Goal: Download file/media

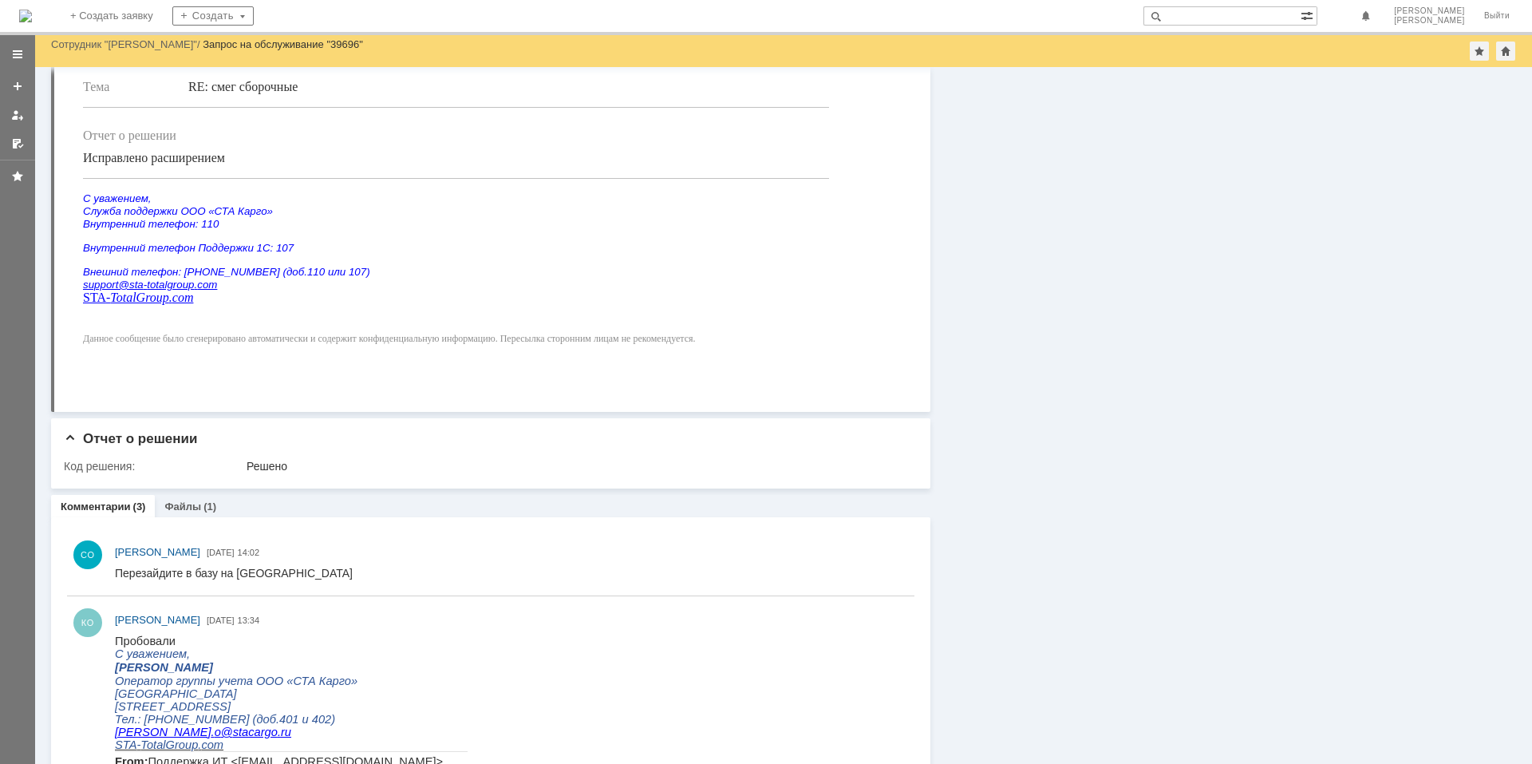
scroll to position [479, 0]
click at [192, 499] on div "Файлы (1)" at bounding box center [190, 505] width 71 height 23
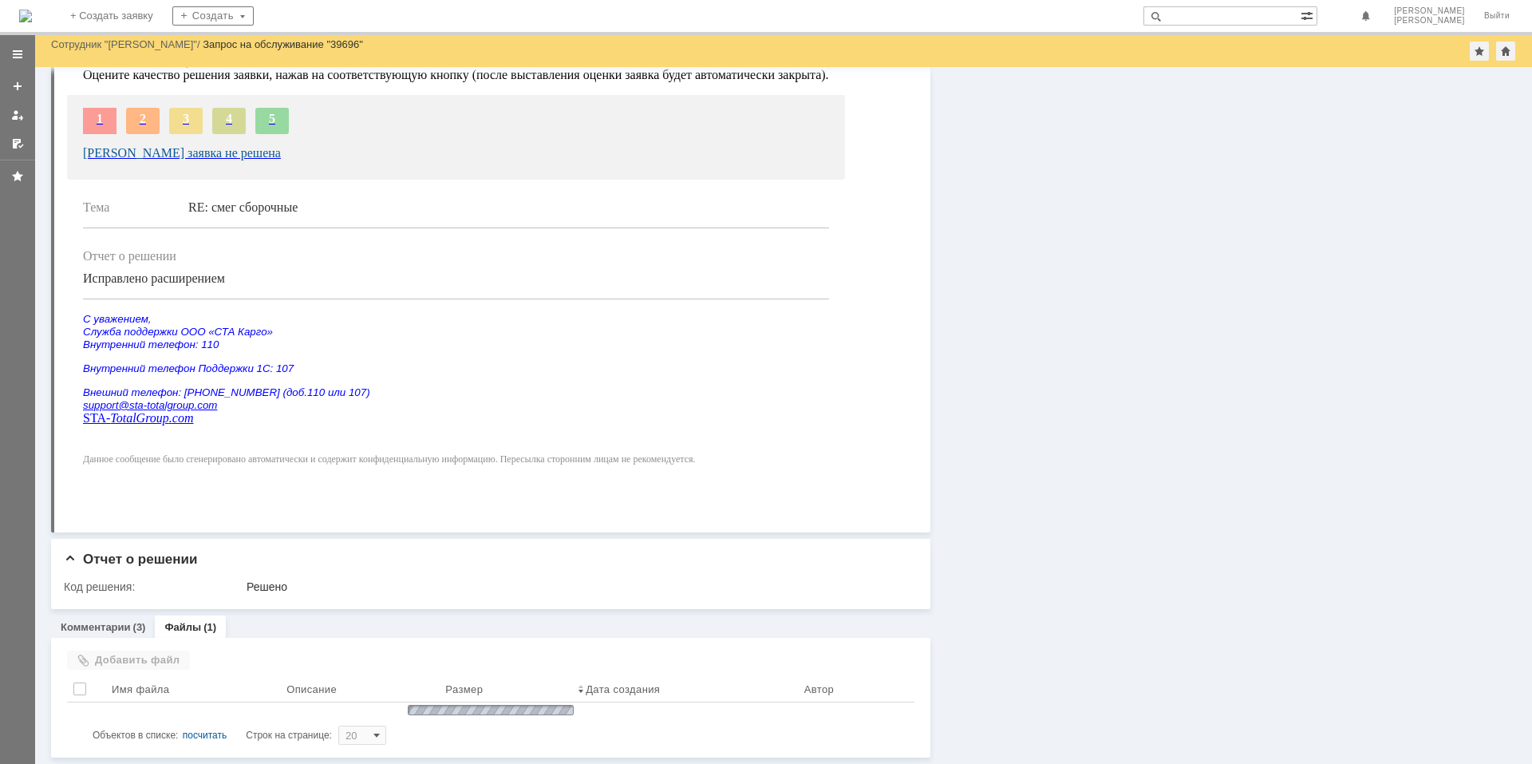
scroll to position [398, 0]
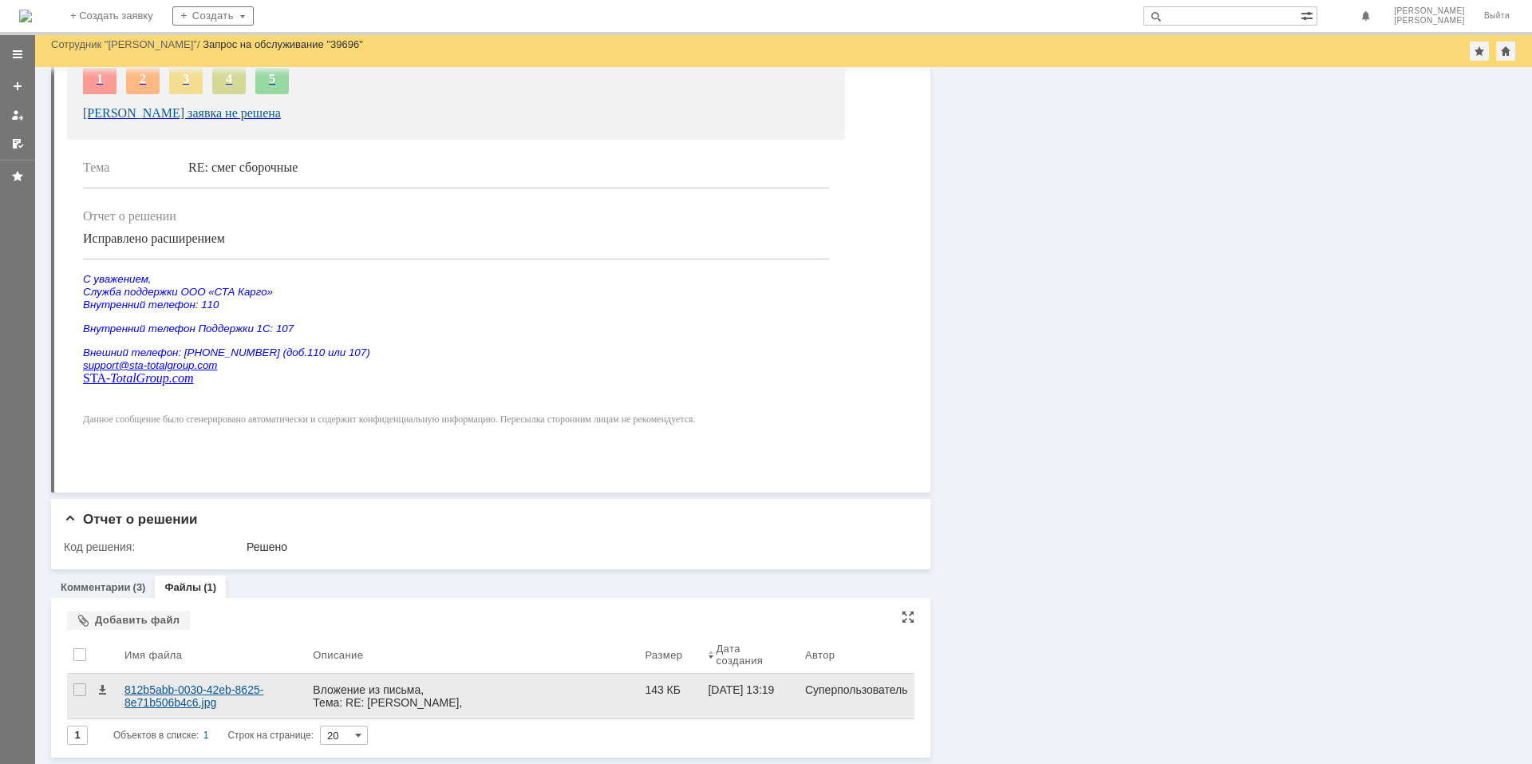
click at [218, 688] on div "812b5abb-0030-42eb-8625-8e71b506b4c6.jpg" at bounding box center [212, 696] width 176 height 26
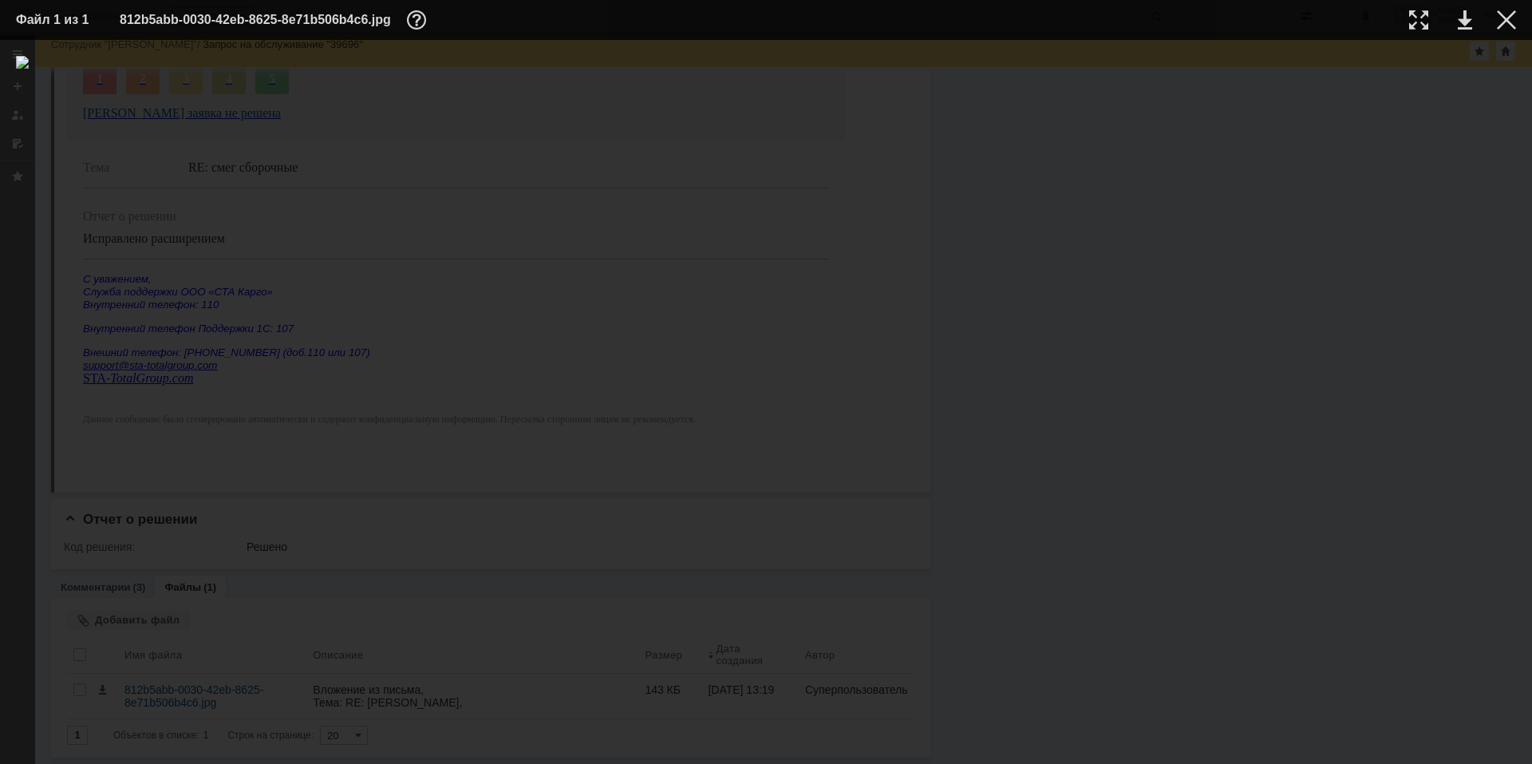
click at [1506, 31] on td at bounding box center [1494, 20] width 44 height 24
click at [1510, 19] on div at bounding box center [1506, 19] width 19 height 19
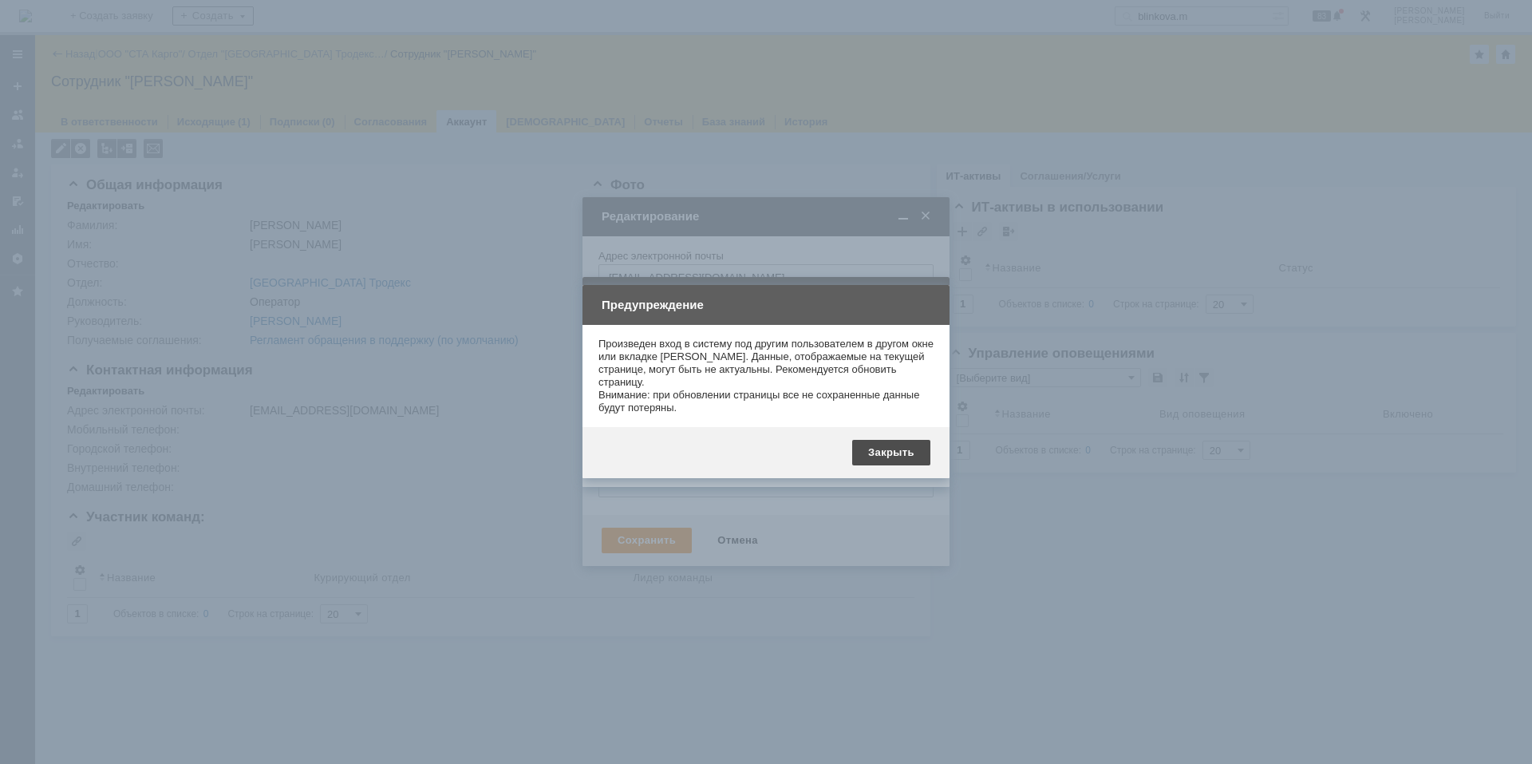
click at [888, 449] on div "Закрыть" at bounding box center [891, 453] width 78 height 26
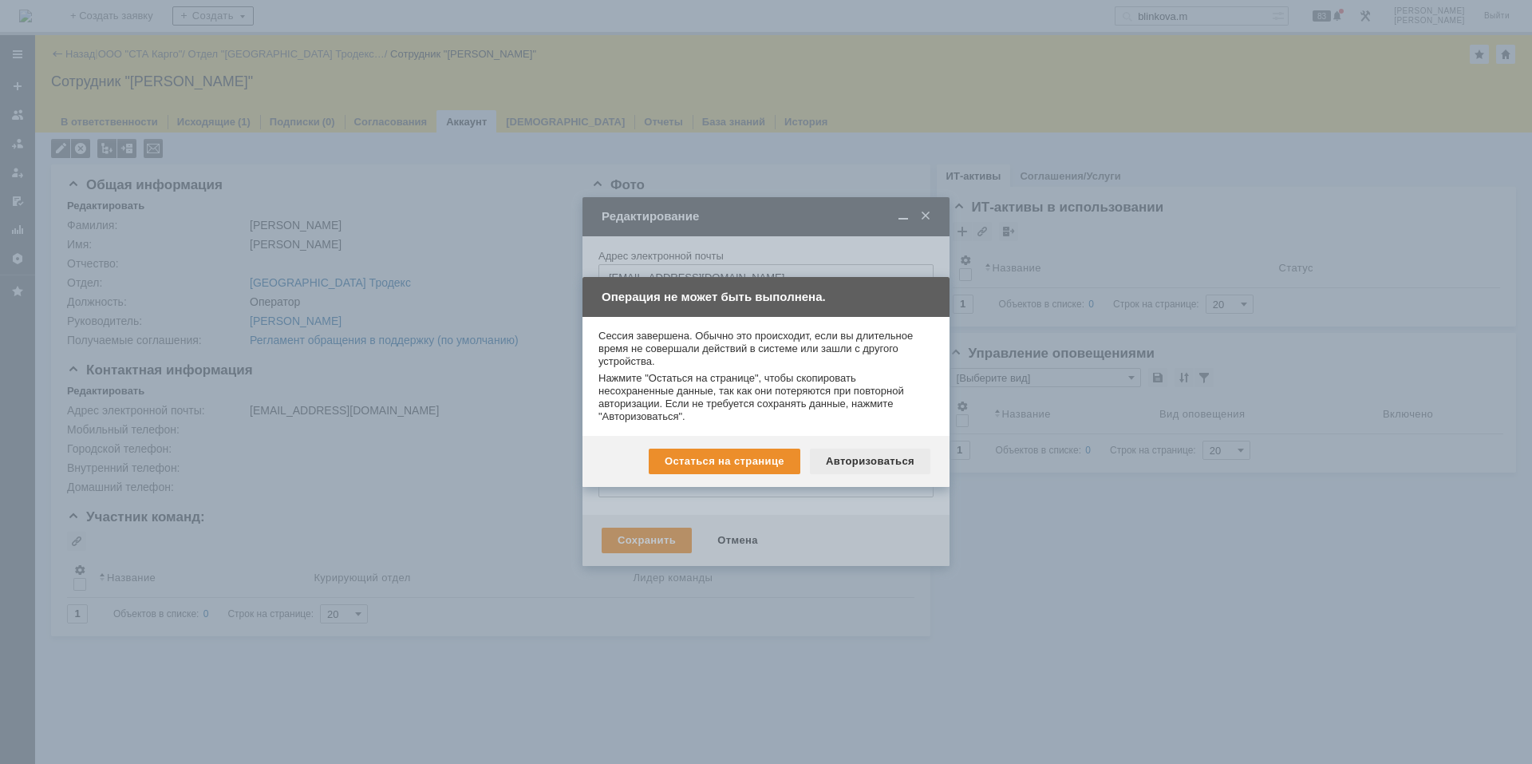
click at [887, 455] on div "Авторизоваться" at bounding box center [870, 461] width 120 height 26
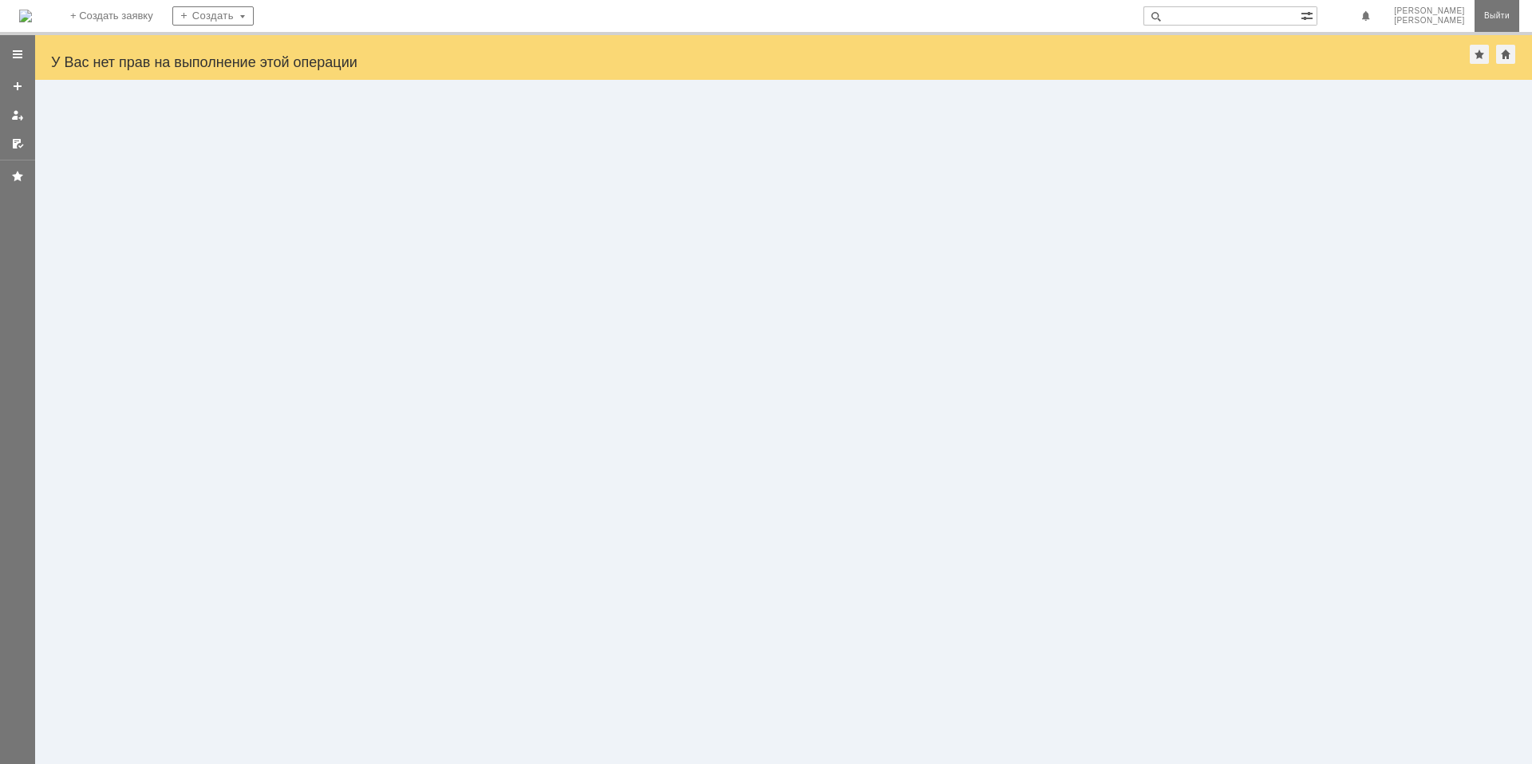
click at [1507, 19] on link "Выйти" at bounding box center [1496, 16] width 45 height 32
